Goal: Navigation & Orientation: Find specific page/section

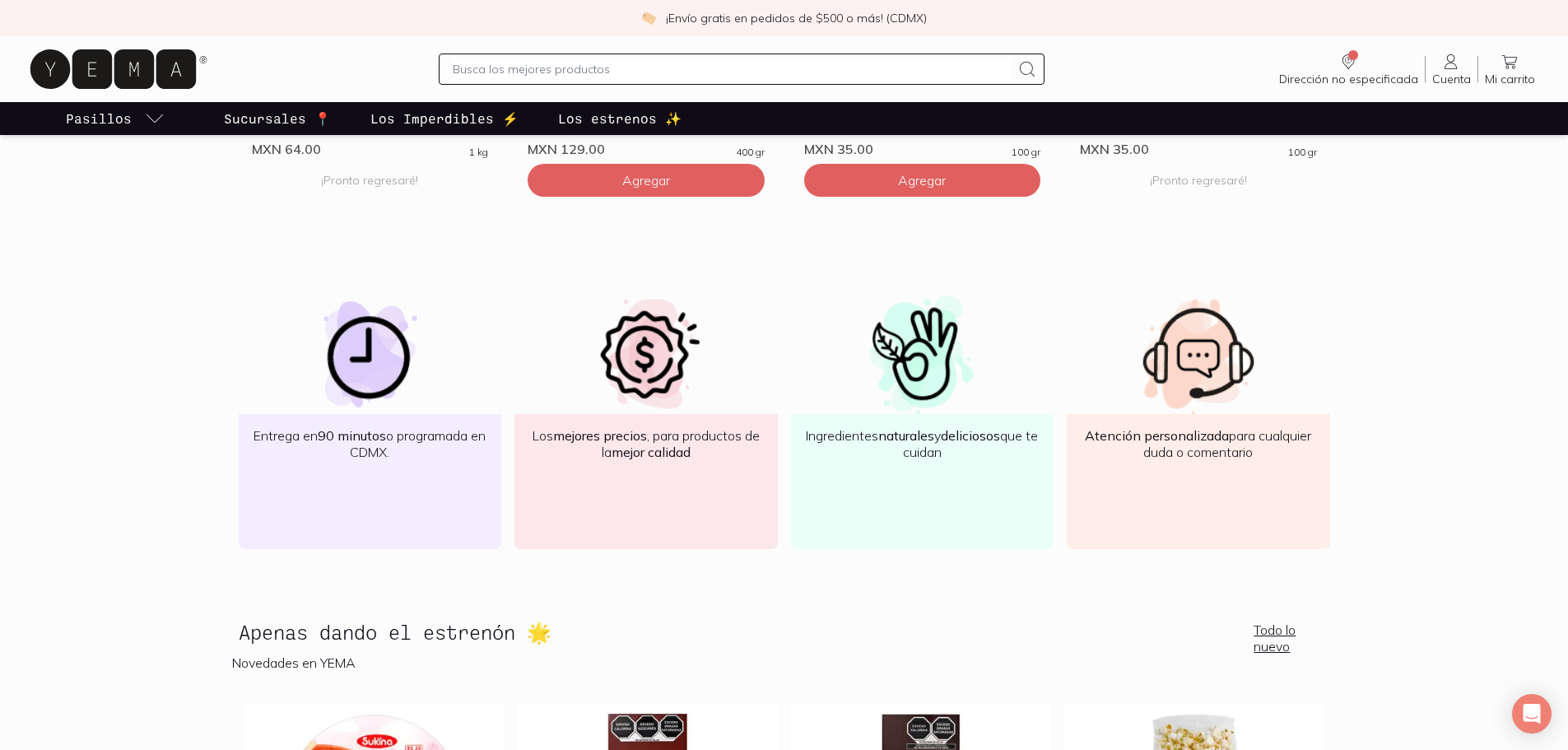
scroll to position [1383, 0]
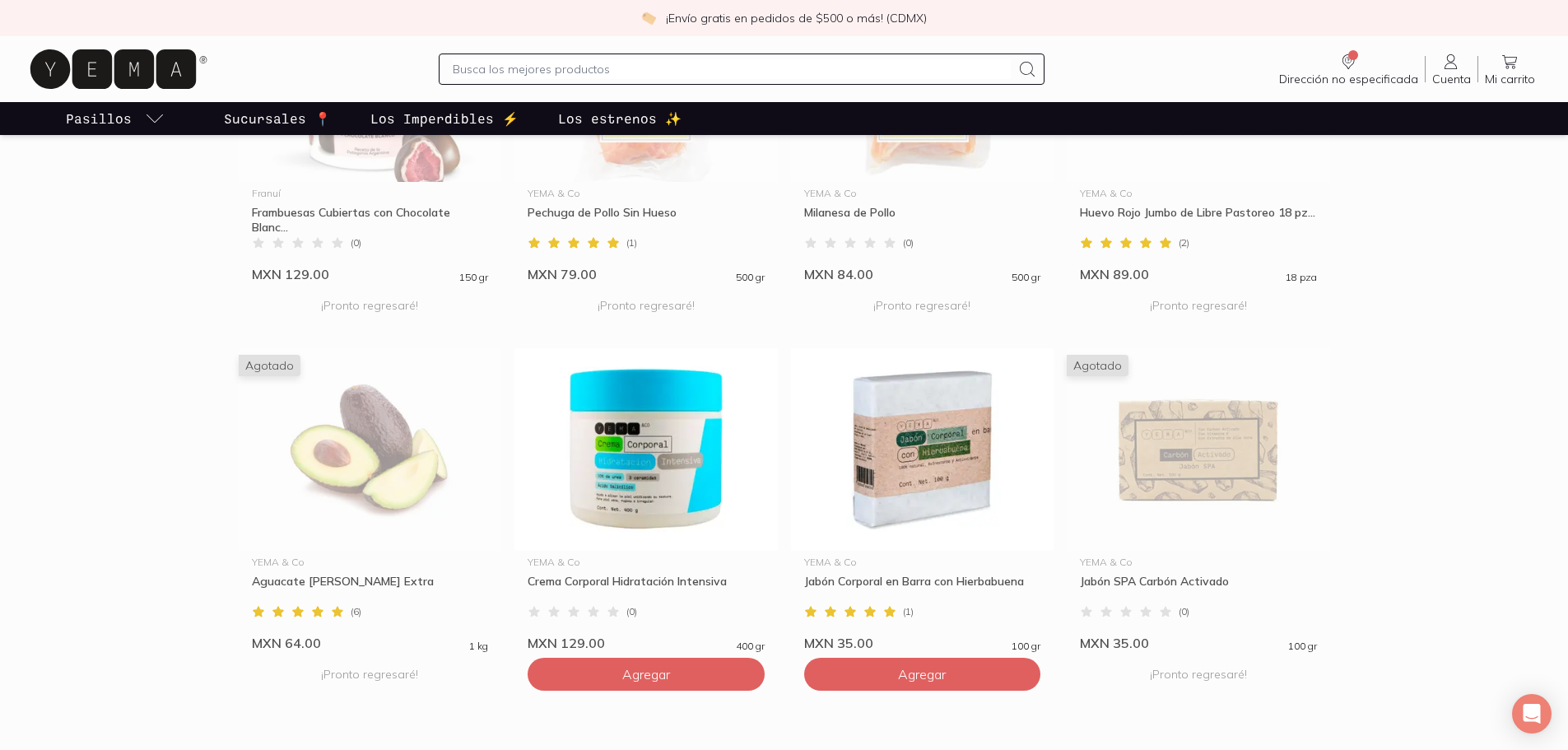
click at [273, 117] on p "Sucursales 📍" at bounding box center [277, 118] width 107 height 20
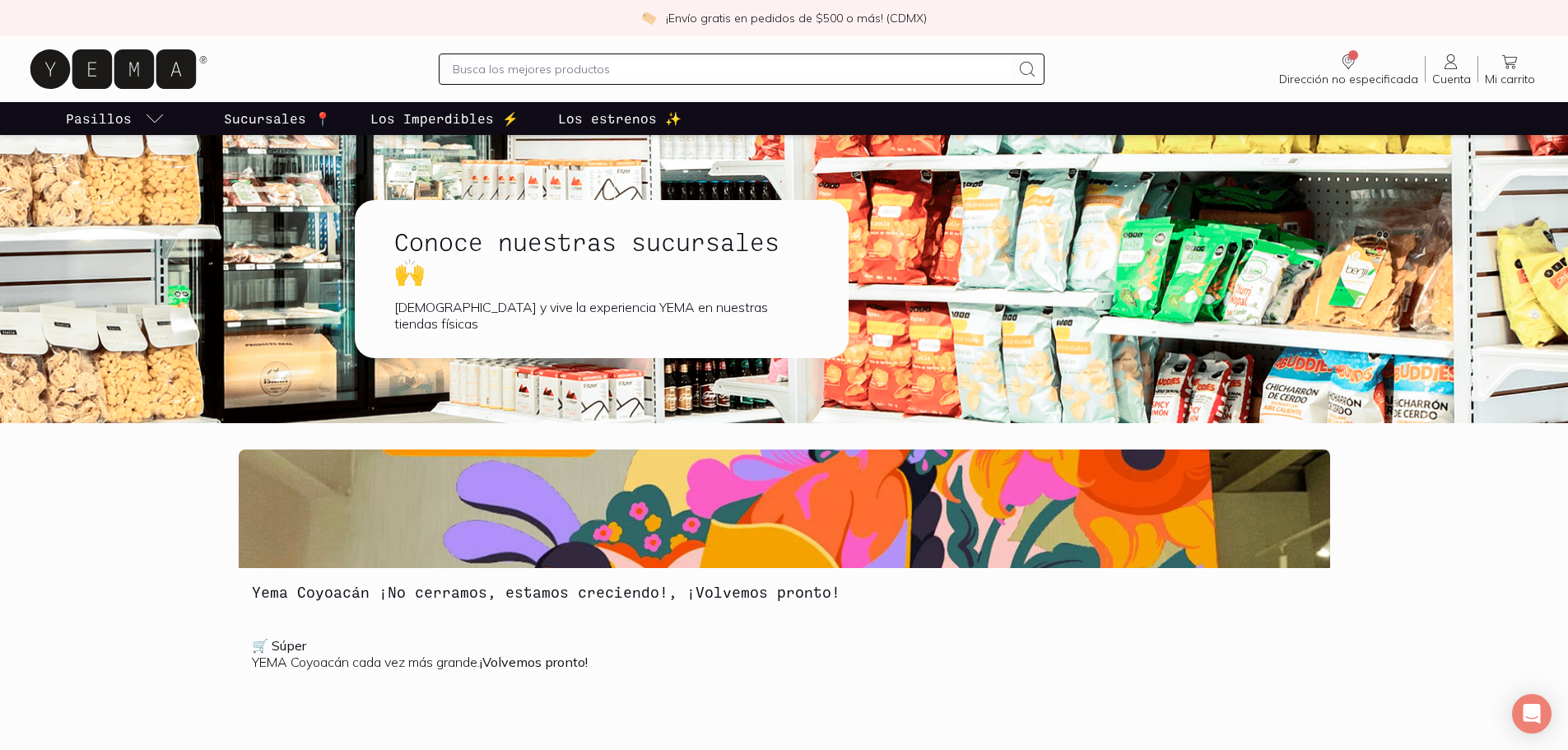
click at [537, 316] on div "[DEMOGRAPHIC_DATA] y vive la experiencia YEMA en nuestras tiendas físicas" at bounding box center [602, 315] width 415 height 33
click at [428, 121] on p "Los Imperdibles ⚡️" at bounding box center [445, 118] width 149 height 20
